Goal: Navigation & Orientation: Find specific page/section

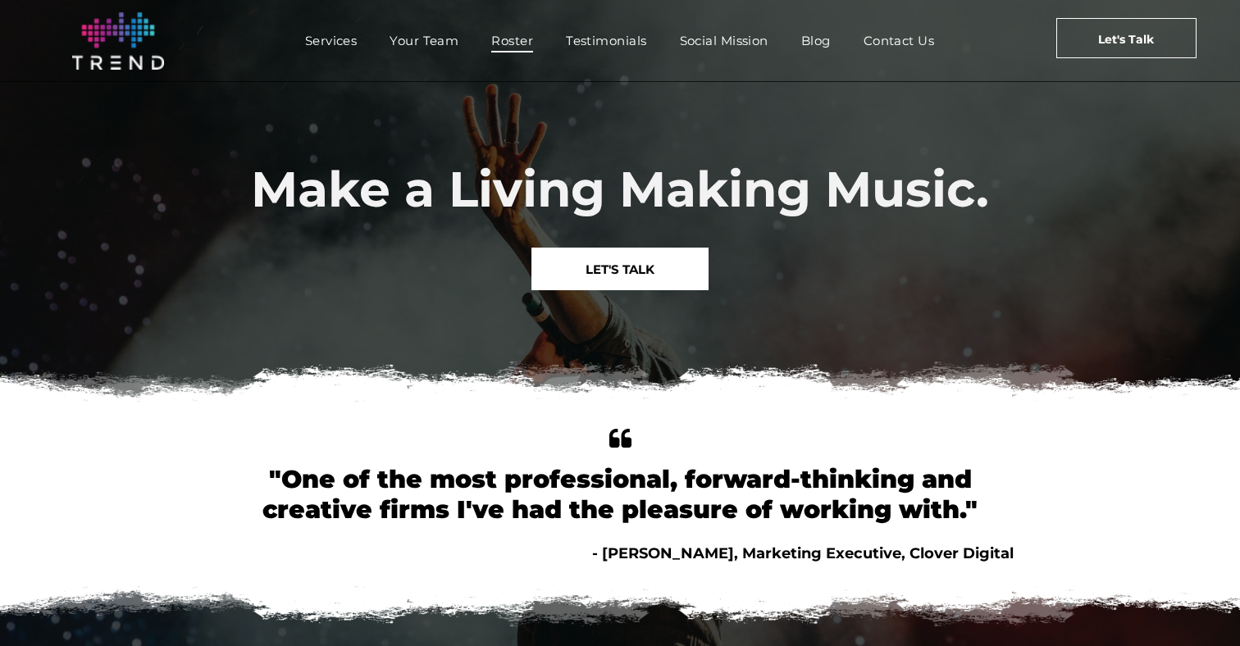
click at [522, 40] on span "Roster" at bounding box center [512, 41] width 42 height 24
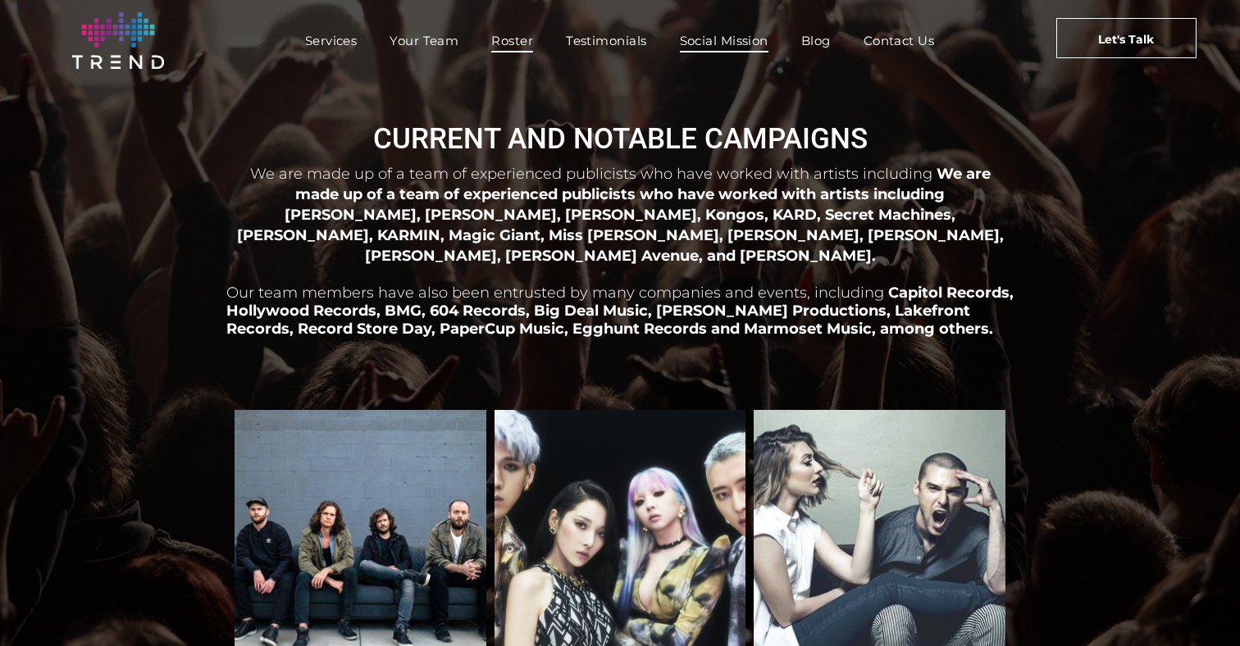
click at [710, 35] on span "Social Mission" at bounding box center [724, 41] width 89 height 24
